Goal: Check status: Check status

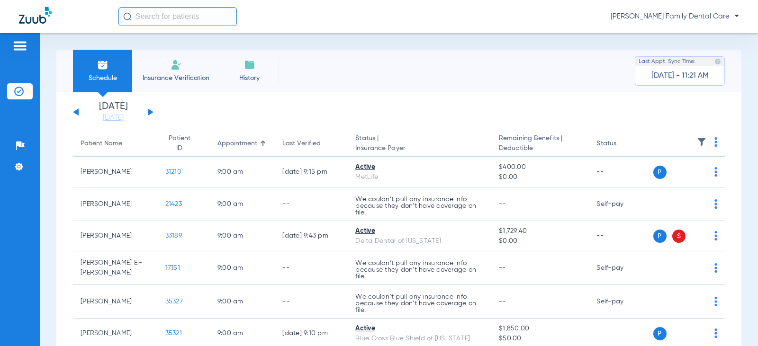
click at [148, 108] on div "[DATE] [DATE] [DATE] [DATE] [DATE] [DATE] [DATE] [DATE] [DATE] [DATE] [DATE] [D…" at bounding box center [113, 112] width 80 height 21
click at [149, 113] on button at bounding box center [151, 111] width 6 height 7
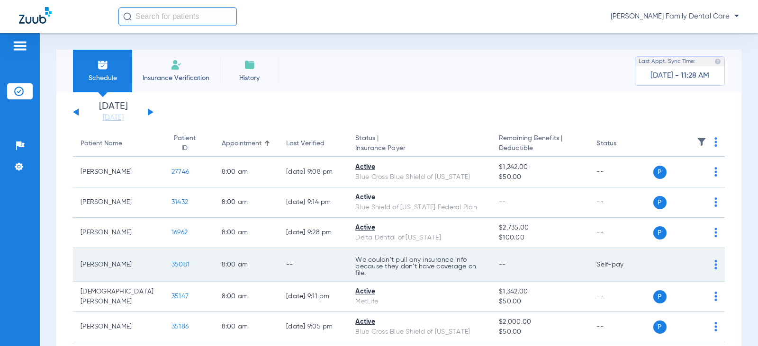
scroll to position [47, 0]
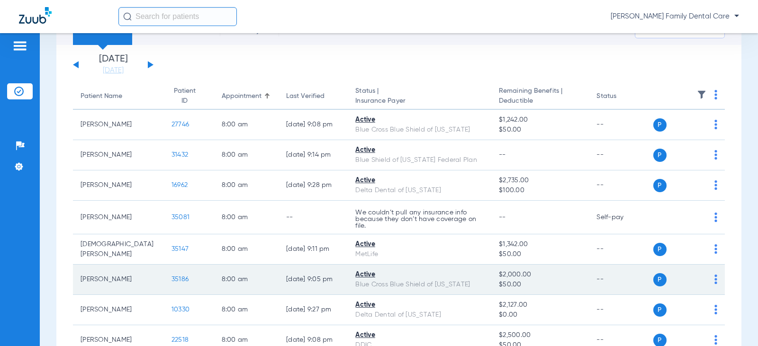
click at [171, 277] on span "35186" at bounding box center [179, 279] width 17 height 7
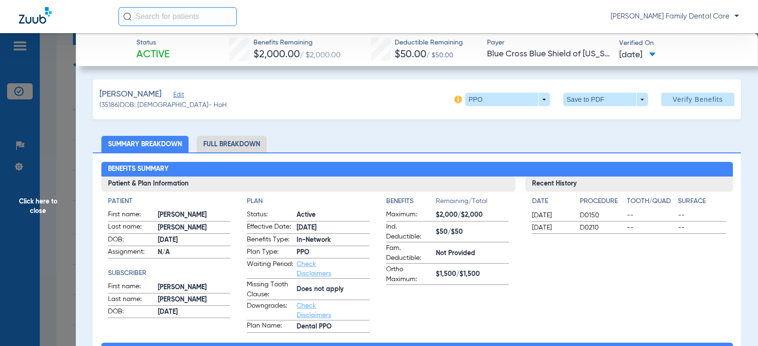
click at [32, 196] on span "Click here to close" at bounding box center [38, 206] width 76 height 346
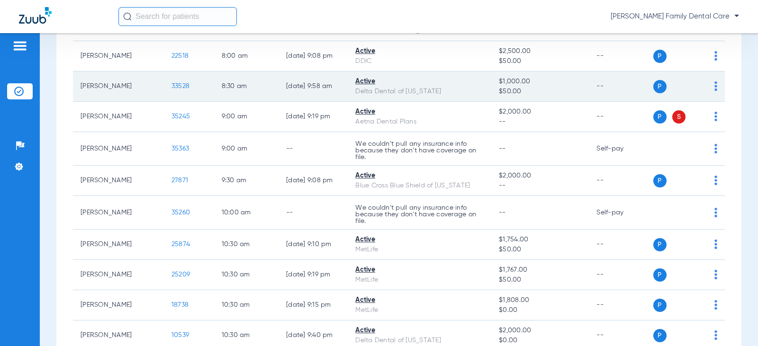
scroll to position [379, 0]
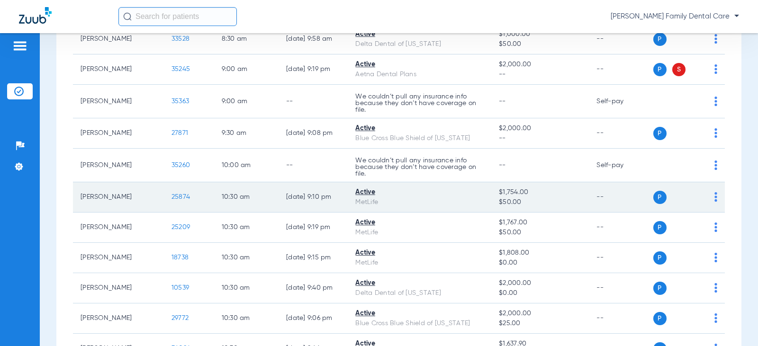
click at [172, 191] on td "25874" at bounding box center [189, 197] width 50 height 30
click at [171, 195] on span "25874" at bounding box center [180, 197] width 18 height 7
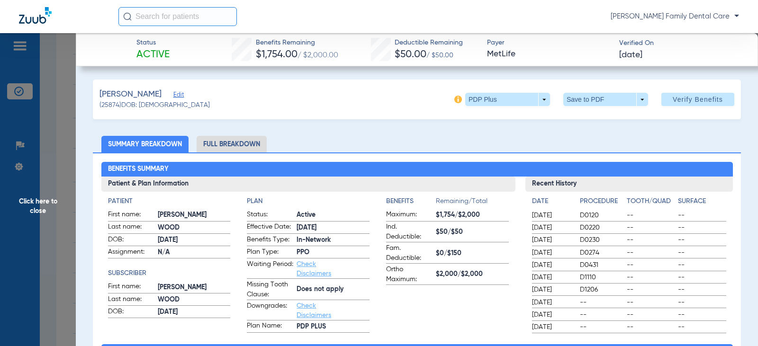
click at [42, 202] on span "Click here to close" at bounding box center [38, 206] width 76 height 346
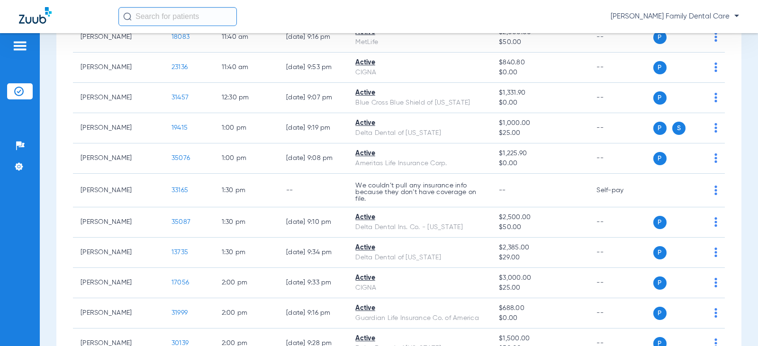
scroll to position [900, 0]
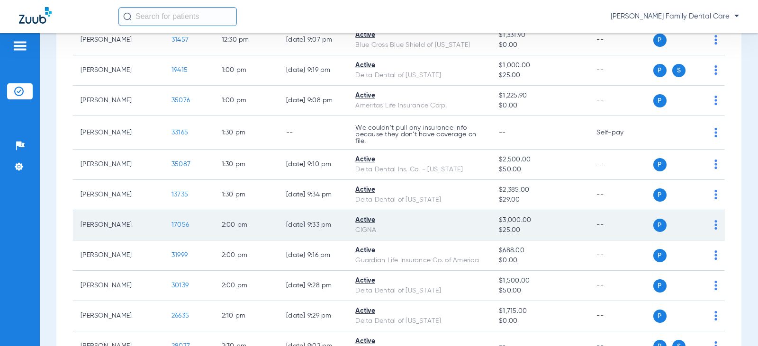
click at [164, 225] on td "17056" at bounding box center [189, 225] width 50 height 30
click at [171, 224] on span "17056" at bounding box center [180, 225] width 18 height 7
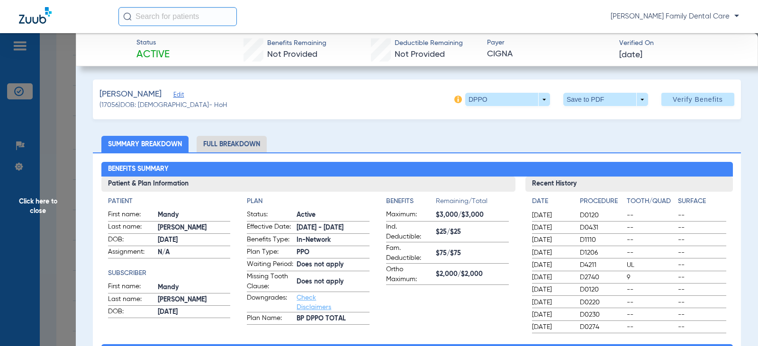
click at [25, 205] on span "Click here to close" at bounding box center [38, 206] width 76 height 346
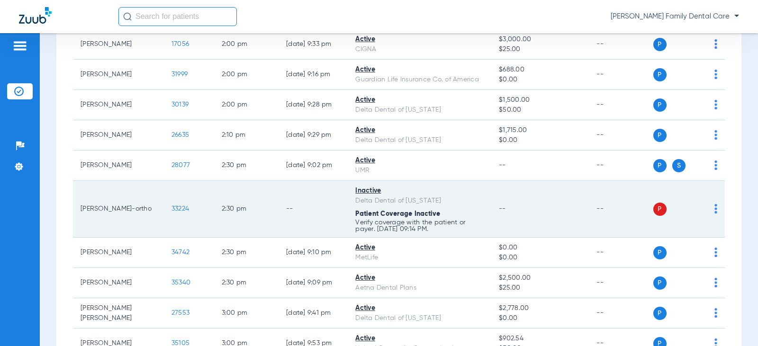
scroll to position [1089, 0]
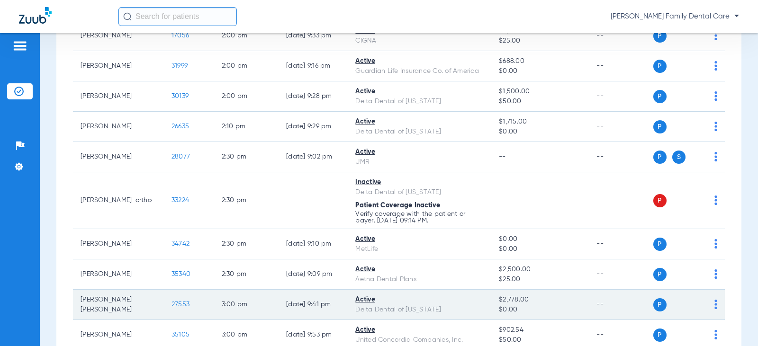
click at [171, 304] on span "27553" at bounding box center [180, 304] width 18 height 7
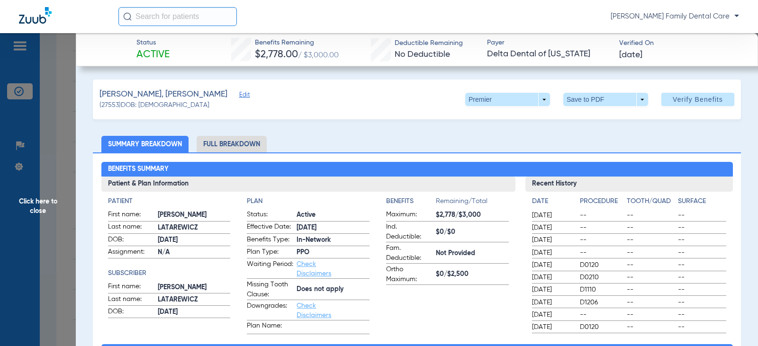
click at [37, 198] on span "Click here to close" at bounding box center [38, 206] width 76 height 346
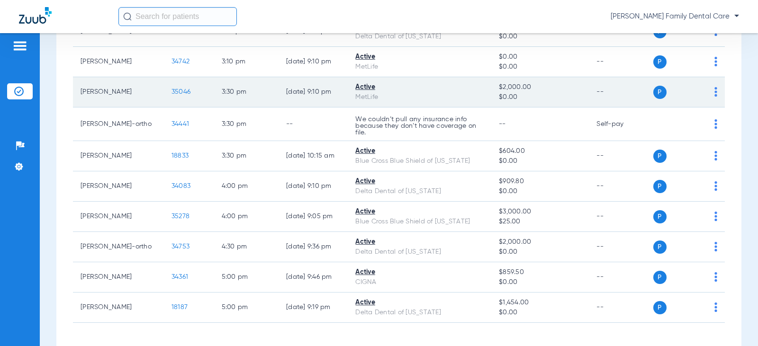
scroll to position [1468, 0]
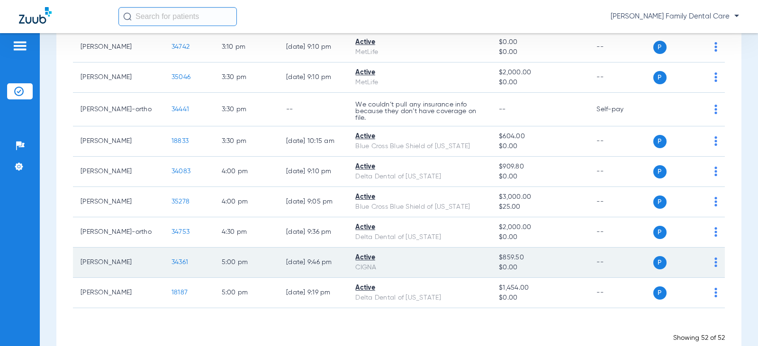
click at [171, 261] on span "34361" at bounding box center [179, 262] width 17 height 7
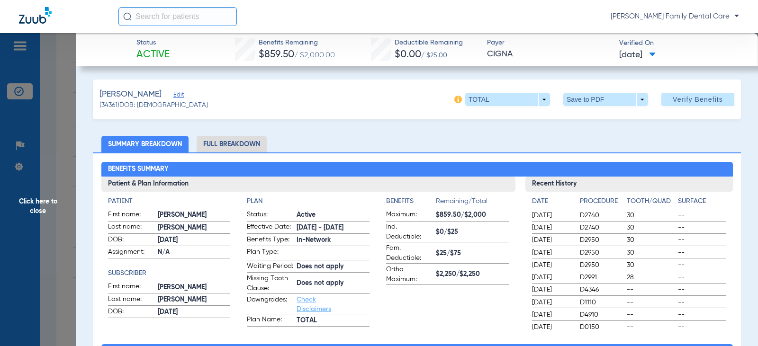
click at [36, 197] on span "Click here to close" at bounding box center [38, 206] width 76 height 346
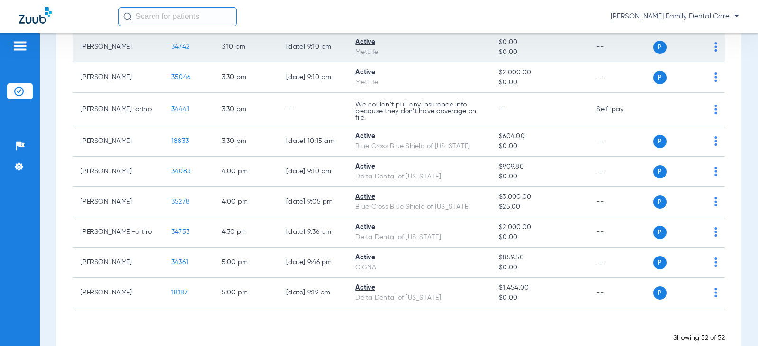
click at [164, 43] on td "34742" at bounding box center [189, 47] width 50 height 30
click at [171, 48] on span "34742" at bounding box center [180, 47] width 18 height 7
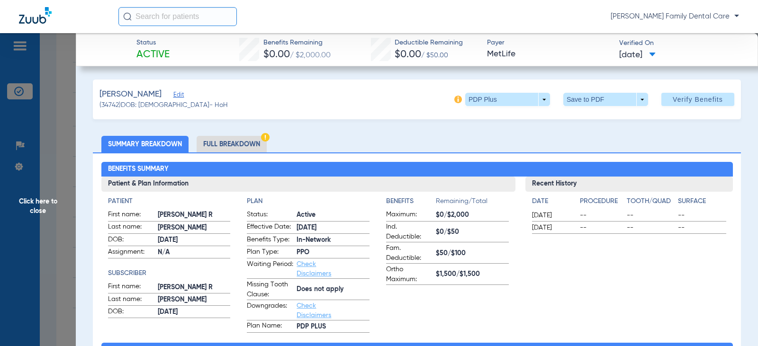
drag, startPoint x: 24, startPoint y: 209, endPoint x: 32, endPoint y: 201, distance: 11.1
click at [27, 205] on span "Click here to close" at bounding box center [38, 206] width 76 height 346
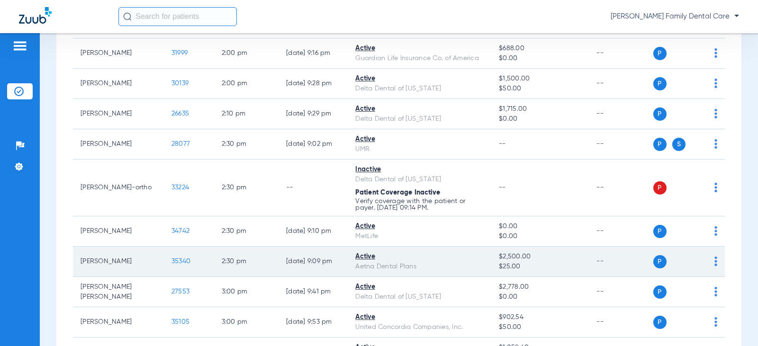
scroll to position [1089, 0]
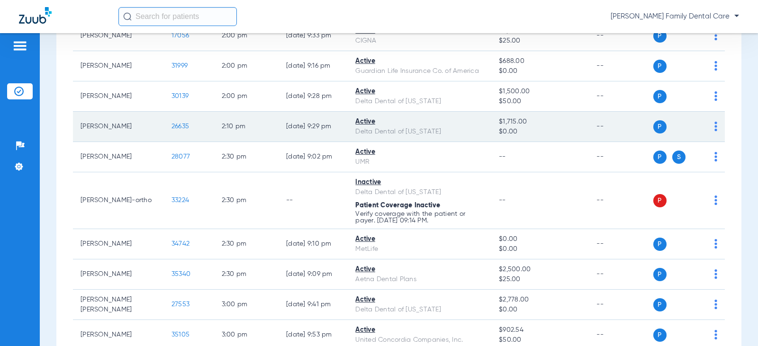
click at [171, 126] on span "26635" at bounding box center [180, 126] width 18 height 7
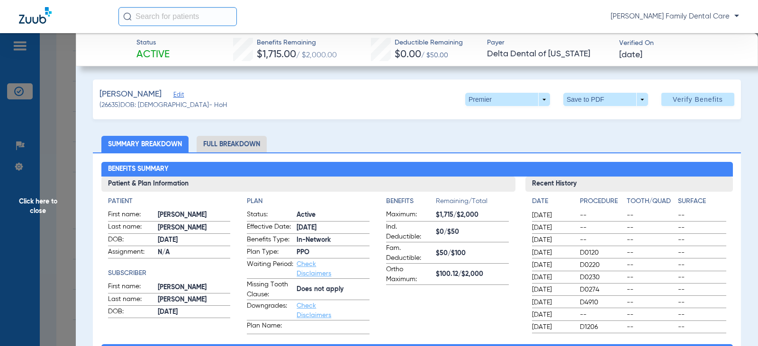
click at [46, 199] on span "Click here to close" at bounding box center [38, 206] width 76 height 346
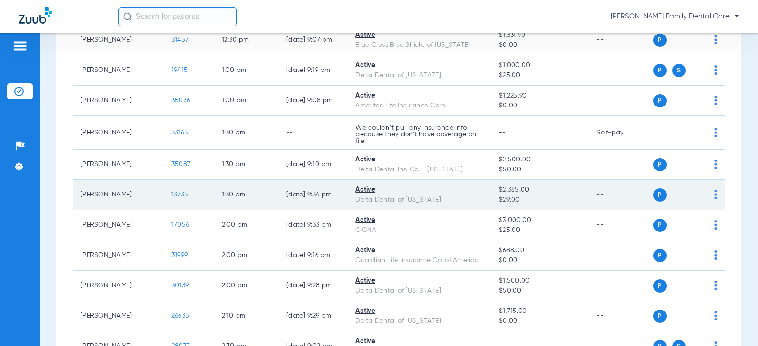
scroll to position [852, 0]
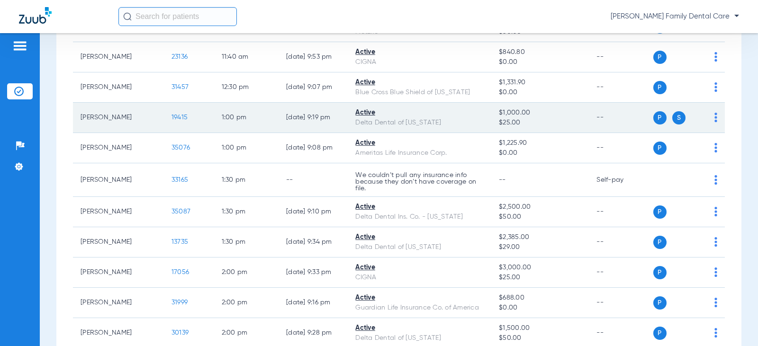
click at [171, 116] on span "19415" at bounding box center [179, 117] width 16 height 7
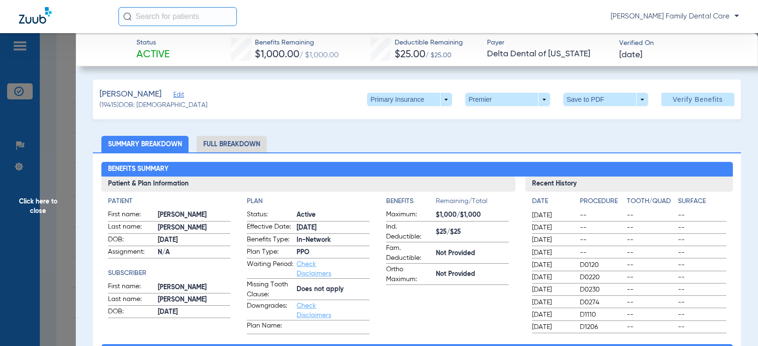
click at [446, 98] on div "Primary Insurance arrow_drop_down Premier arrow_drop_down Save to PDF arrow_dro…" at bounding box center [550, 99] width 367 height 13
click at [441, 95] on span at bounding box center [409, 99] width 85 height 13
click at [402, 134] on span "Secondary Insurance" at bounding box center [399, 137] width 62 height 7
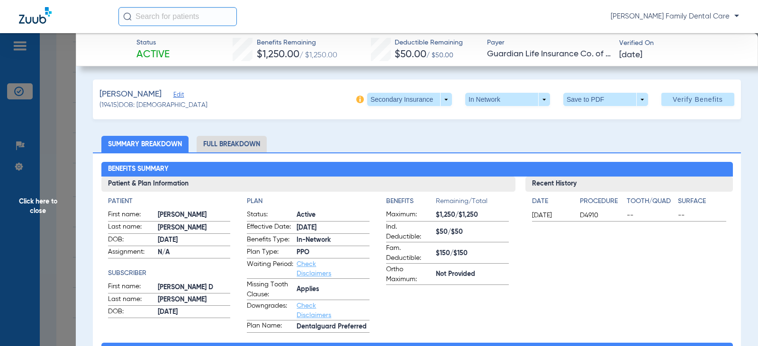
click at [32, 200] on span "Click here to close" at bounding box center [38, 206] width 76 height 346
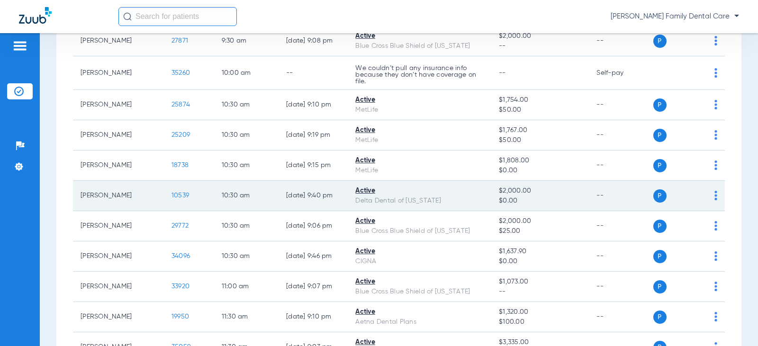
scroll to position [473, 0]
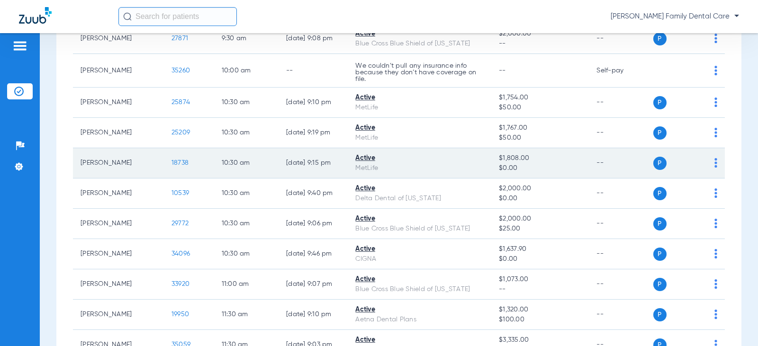
click at [171, 160] on span "18738" at bounding box center [179, 163] width 17 height 7
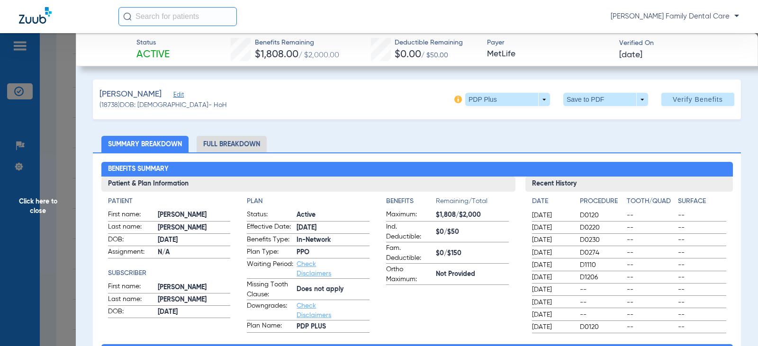
click at [38, 196] on span "Click here to close" at bounding box center [38, 206] width 76 height 346
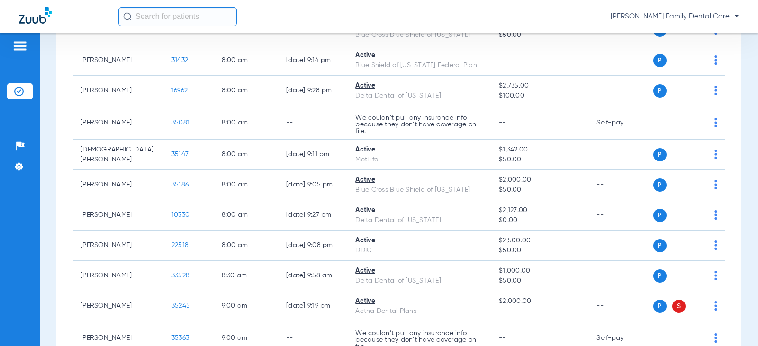
scroll to position [95, 0]
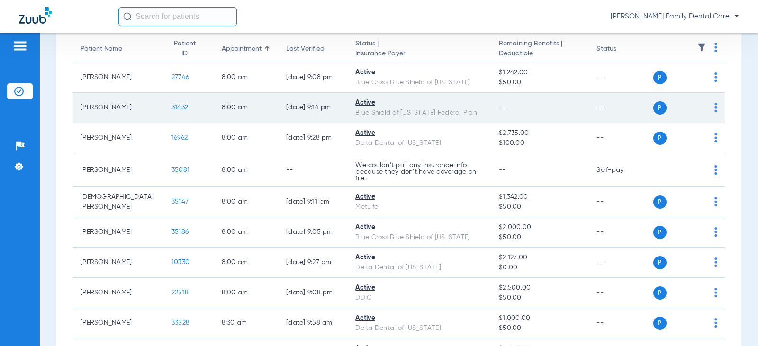
click at [171, 107] on span "31432" at bounding box center [179, 107] width 17 height 7
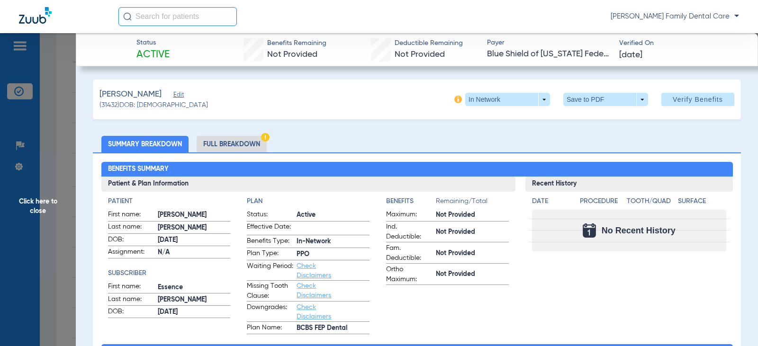
click at [49, 200] on span "Click here to close" at bounding box center [38, 206] width 76 height 346
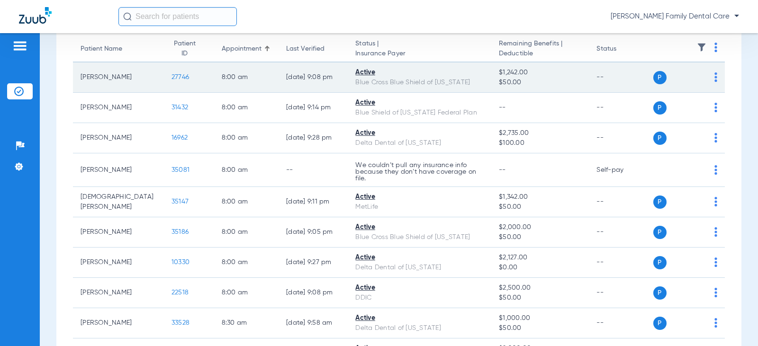
click at [171, 79] on span "27746" at bounding box center [180, 77] width 18 height 7
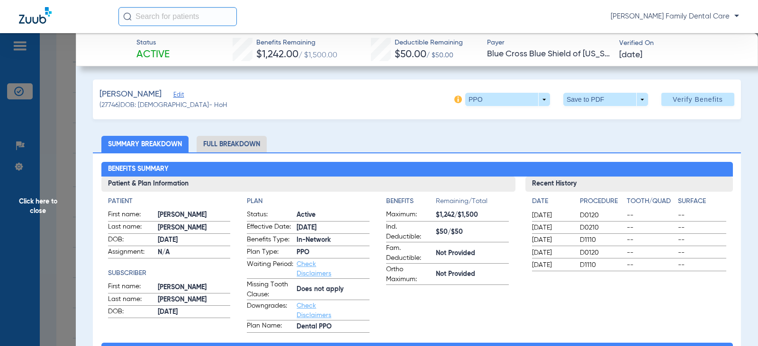
drag, startPoint x: 40, startPoint y: 205, endPoint x: 15, endPoint y: 203, distance: 25.2
click at [40, 204] on span "Click here to close" at bounding box center [38, 206] width 76 height 346
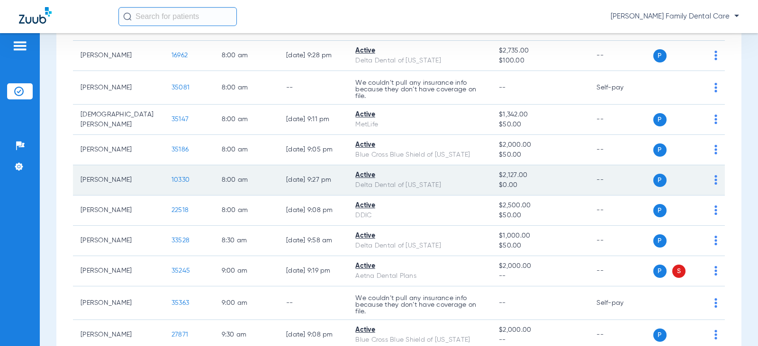
scroll to position [189, 0]
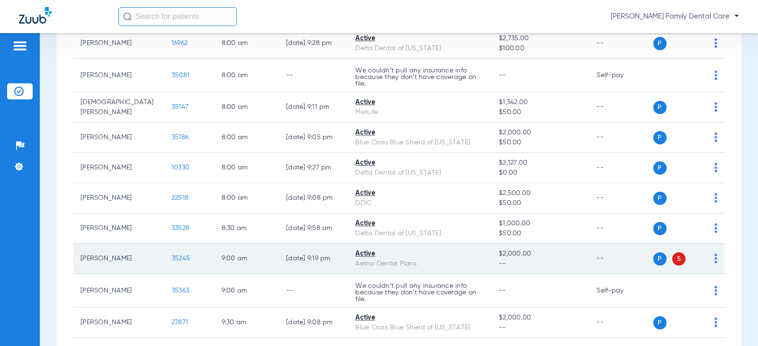
click at [171, 257] on span "35245" at bounding box center [180, 258] width 18 height 7
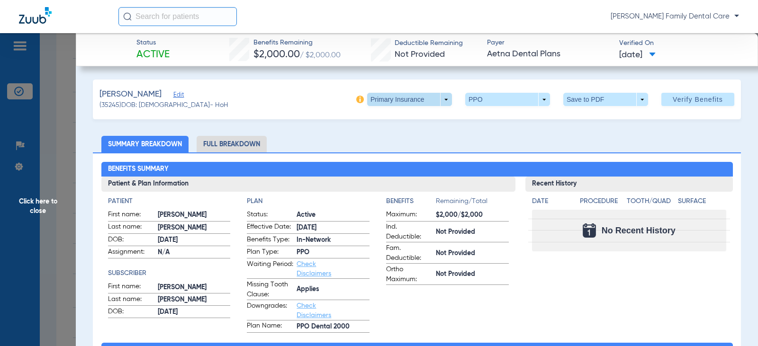
click at [436, 95] on span at bounding box center [409, 99] width 85 height 13
click at [402, 134] on span "Secondary Insurance" at bounding box center [399, 137] width 62 height 7
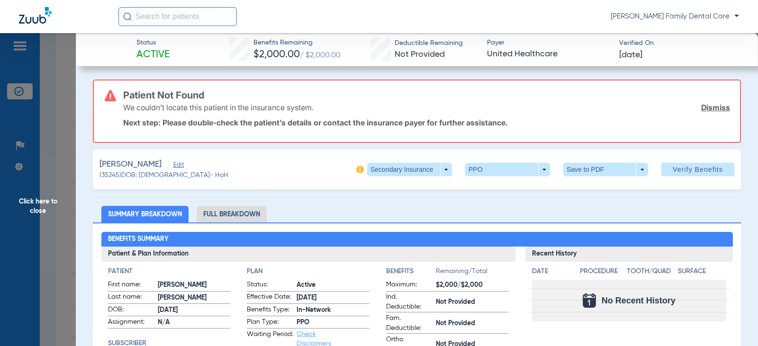
scroll to position [47, 0]
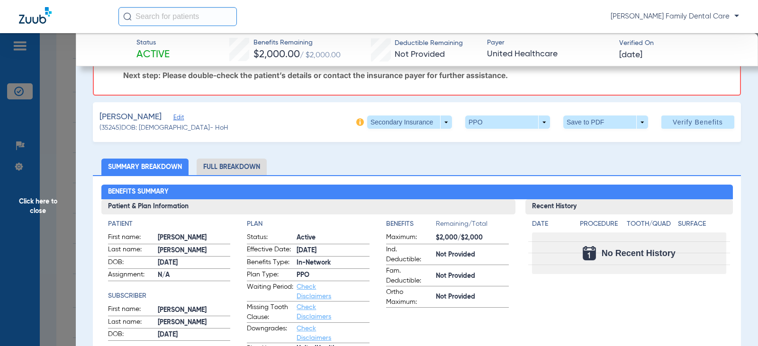
click at [36, 198] on span "Click here to close" at bounding box center [38, 206] width 76 height 346
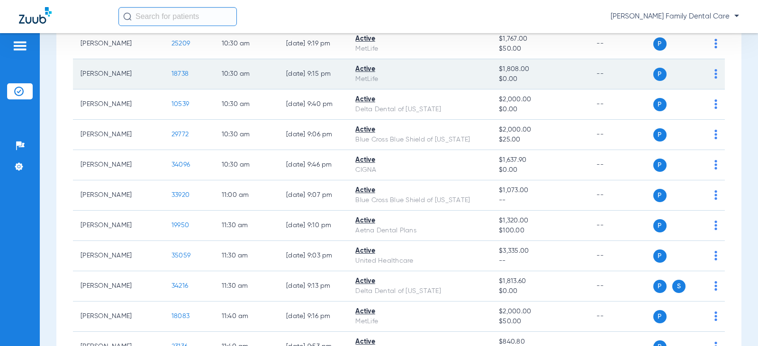
scroll to position [568, 0]
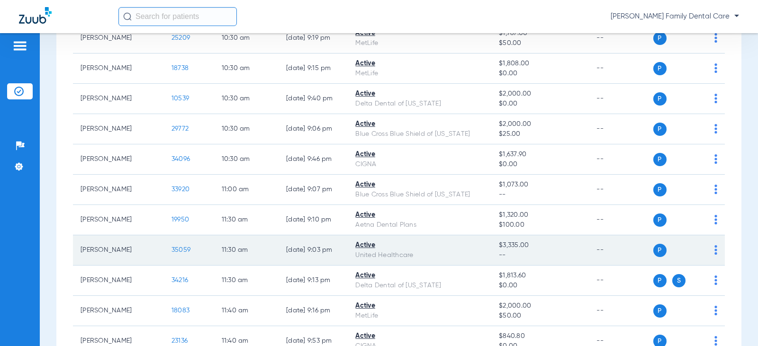
click at [171, 251] on span "35059" at bounding box center [180, 250] width 19 height 7
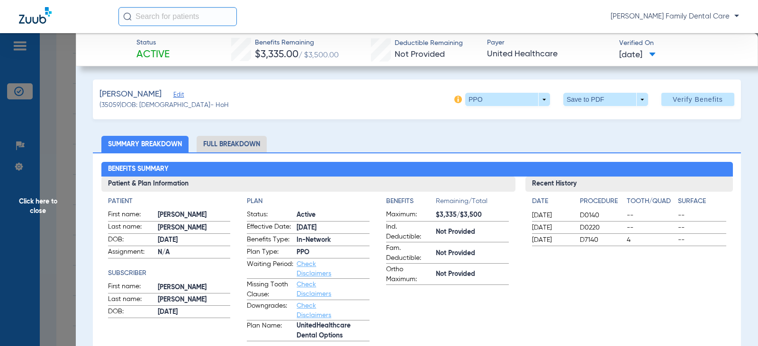
click at [42, 206] on span "Click here to close" at bounding box center [38, 206] width 76 height 346
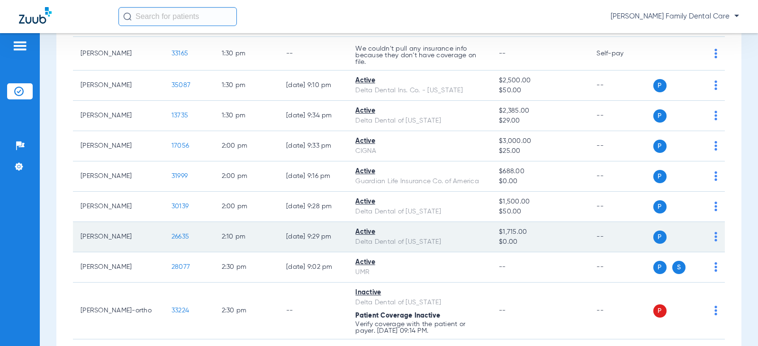
scroll to position [994, 0]
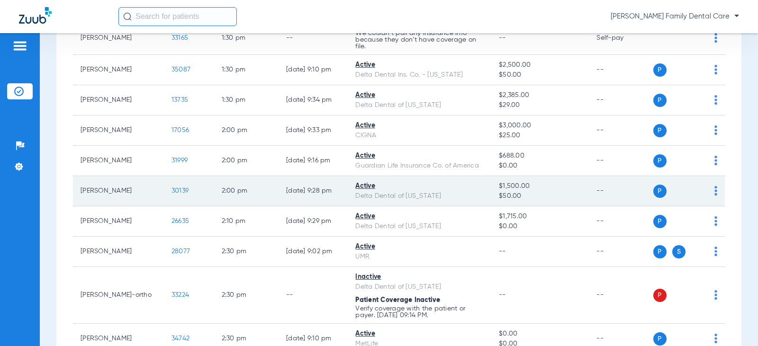
click at [171, 192] on span "30139" at bounding box center [179, 190] width 17 height 7
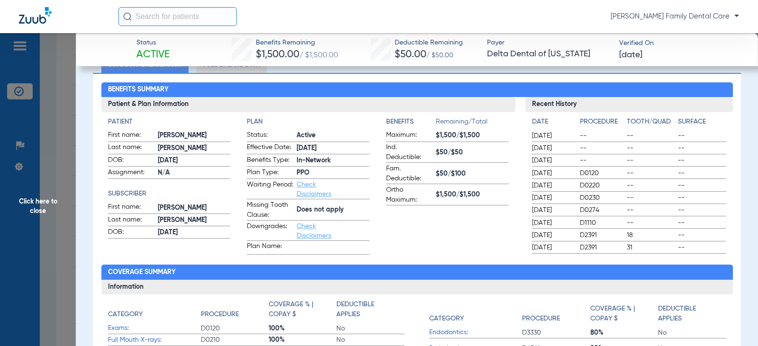
scroll to position [95, 0]
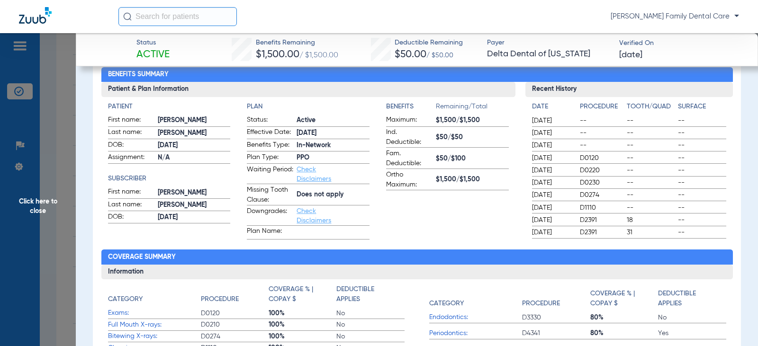
click at [27, 200] on span "Click here to close" at bounding box center [38, 206] width 76 height 346
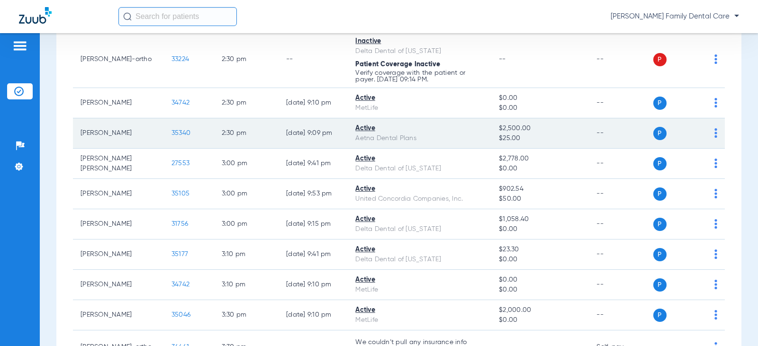
scroll to position [1231, 0]
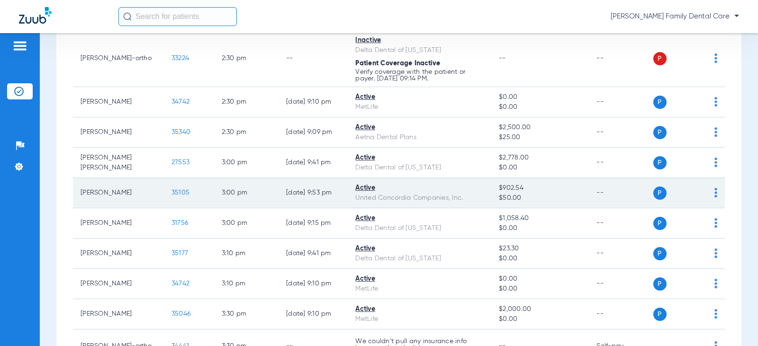
click at [171, 193] on span "35105" at bounding box center [180, 192] width 18 height 7
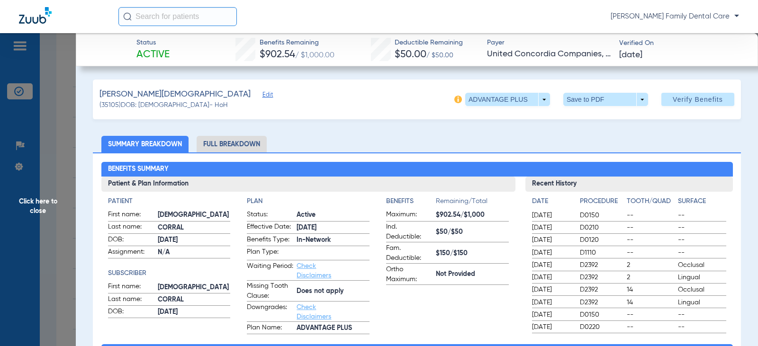
click at [42, 198] on span "Click here to close" at bounding box center [38, 206] width 76 height 346
